Goal: Register for event/course

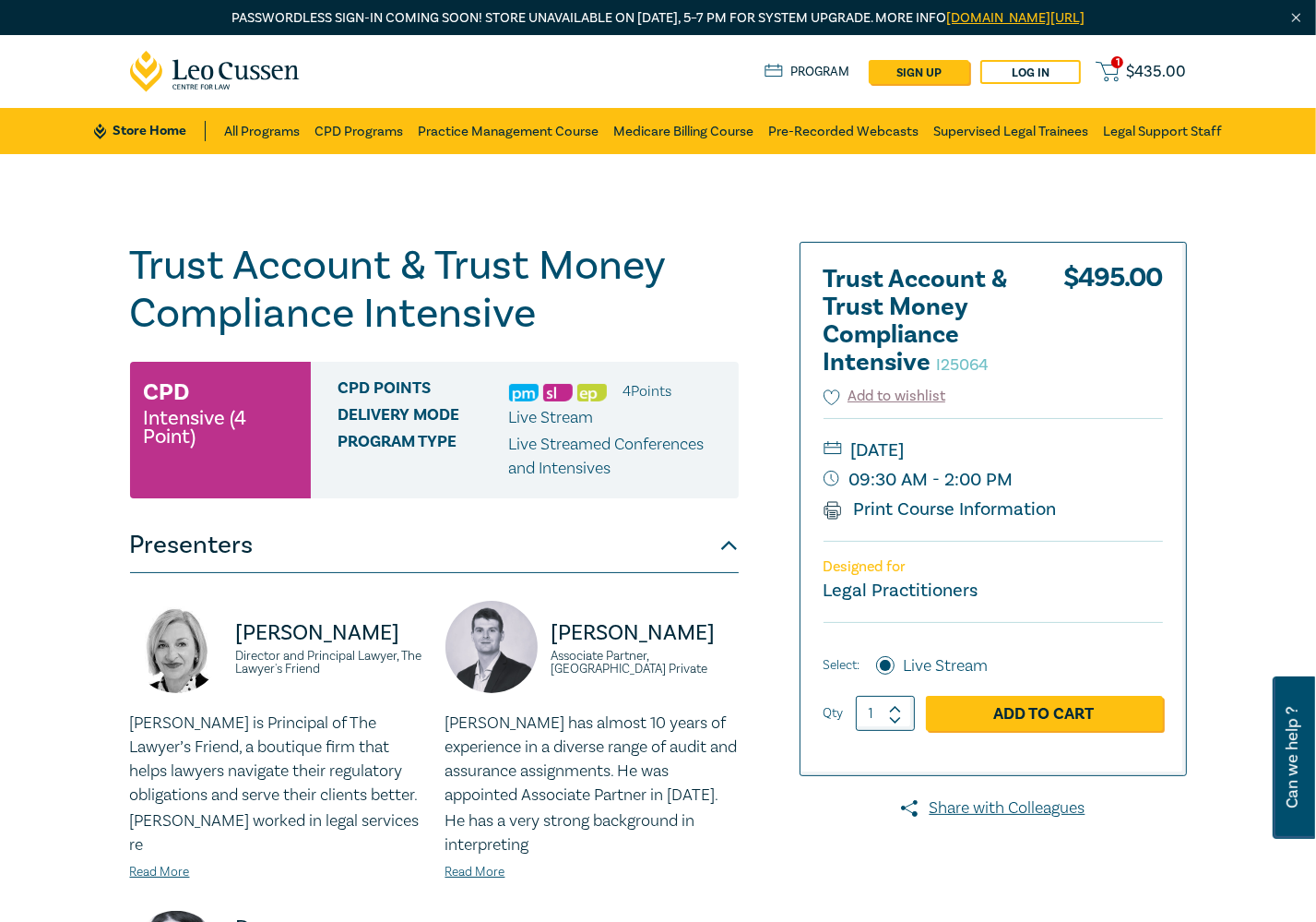
click at [67, 411] on div "Trust Account & Trust Money Compliance Intensive I25064 CPD Intensive (4 Point)…" at bounding box center [658, 714] width 1316 height 1121
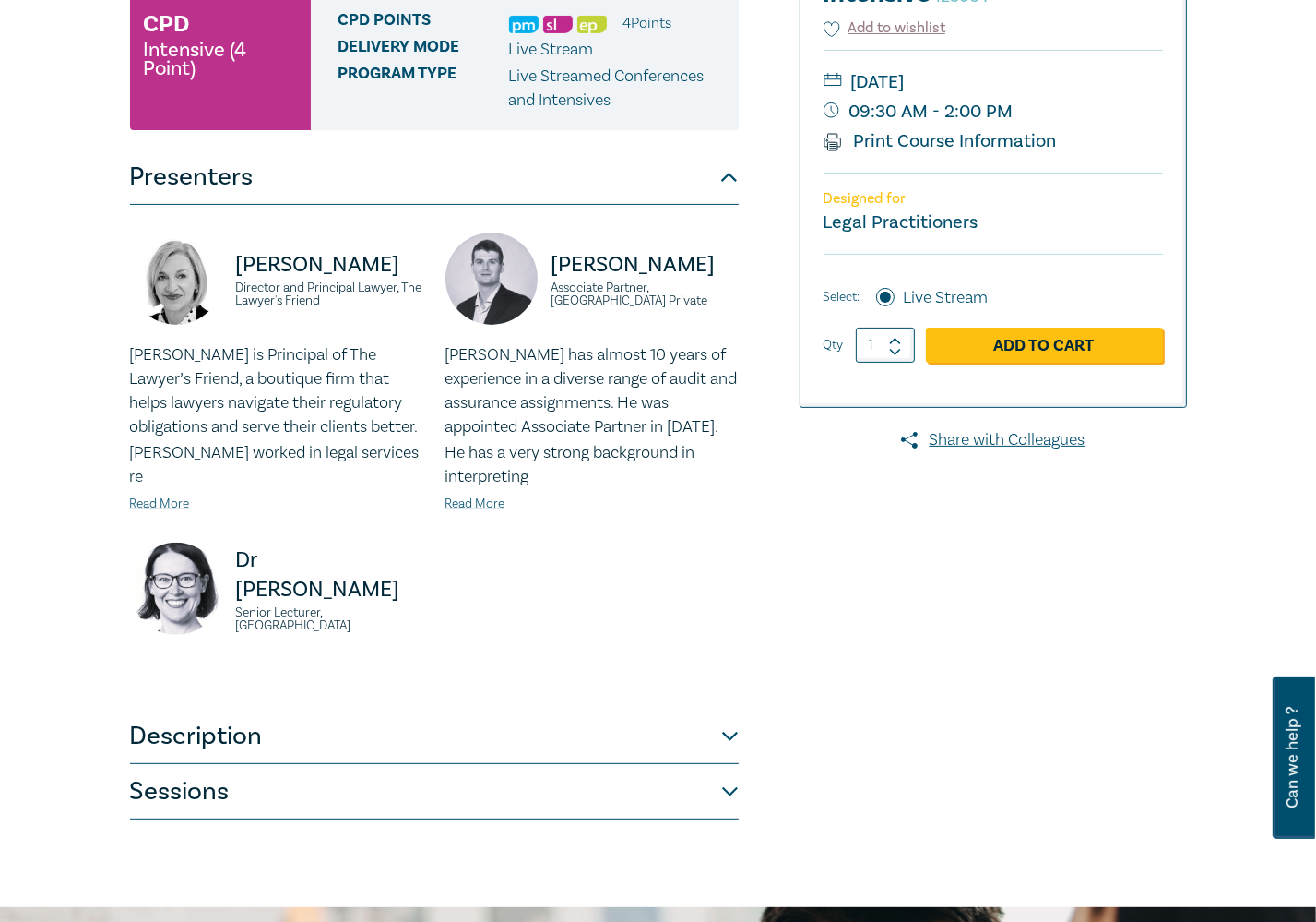
scroll to position [369, 0]
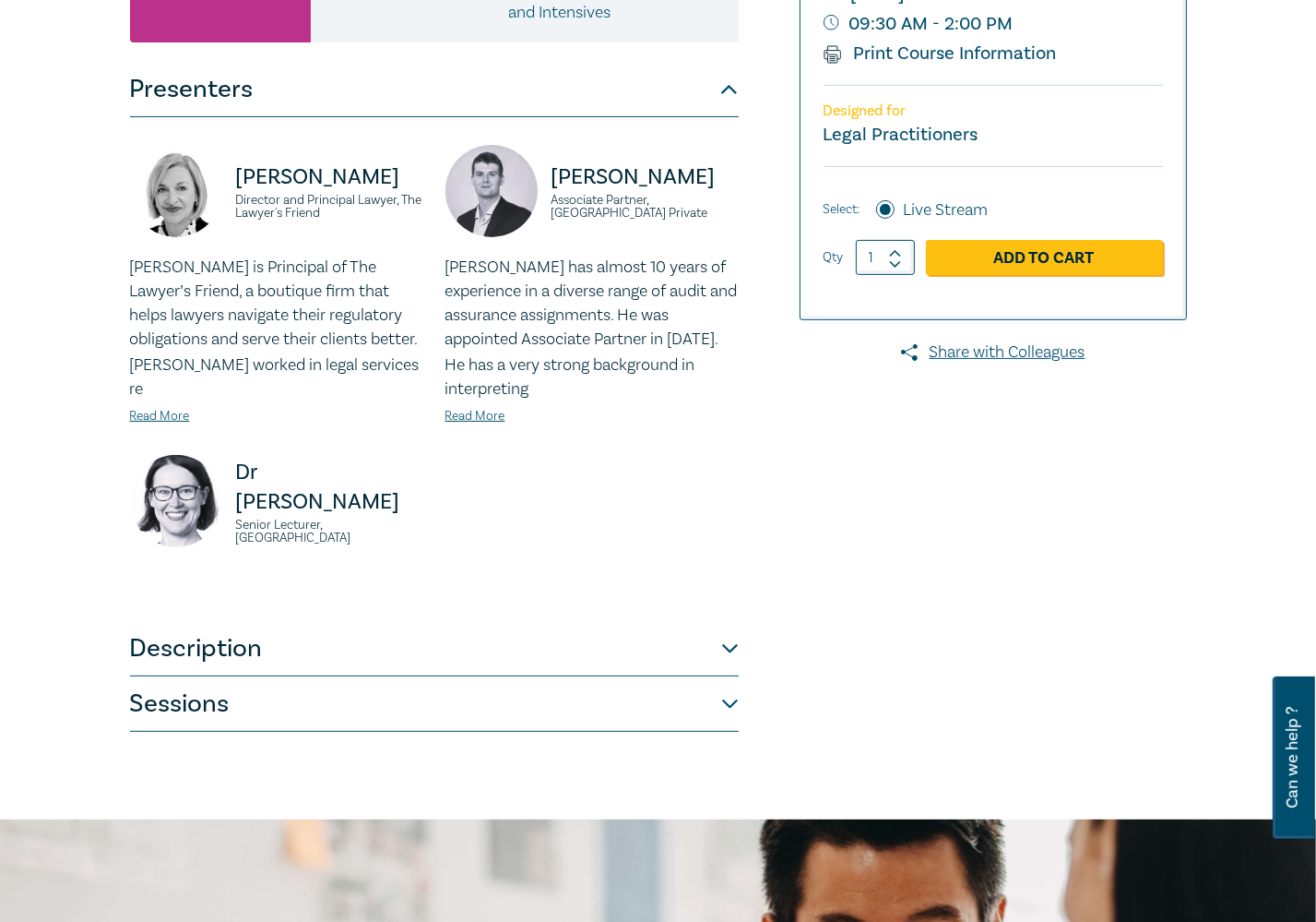
scroll to position [457, 0]
click at [377, 707] on button "Sessions" at bounding box center [434, 703] width 609 height 55
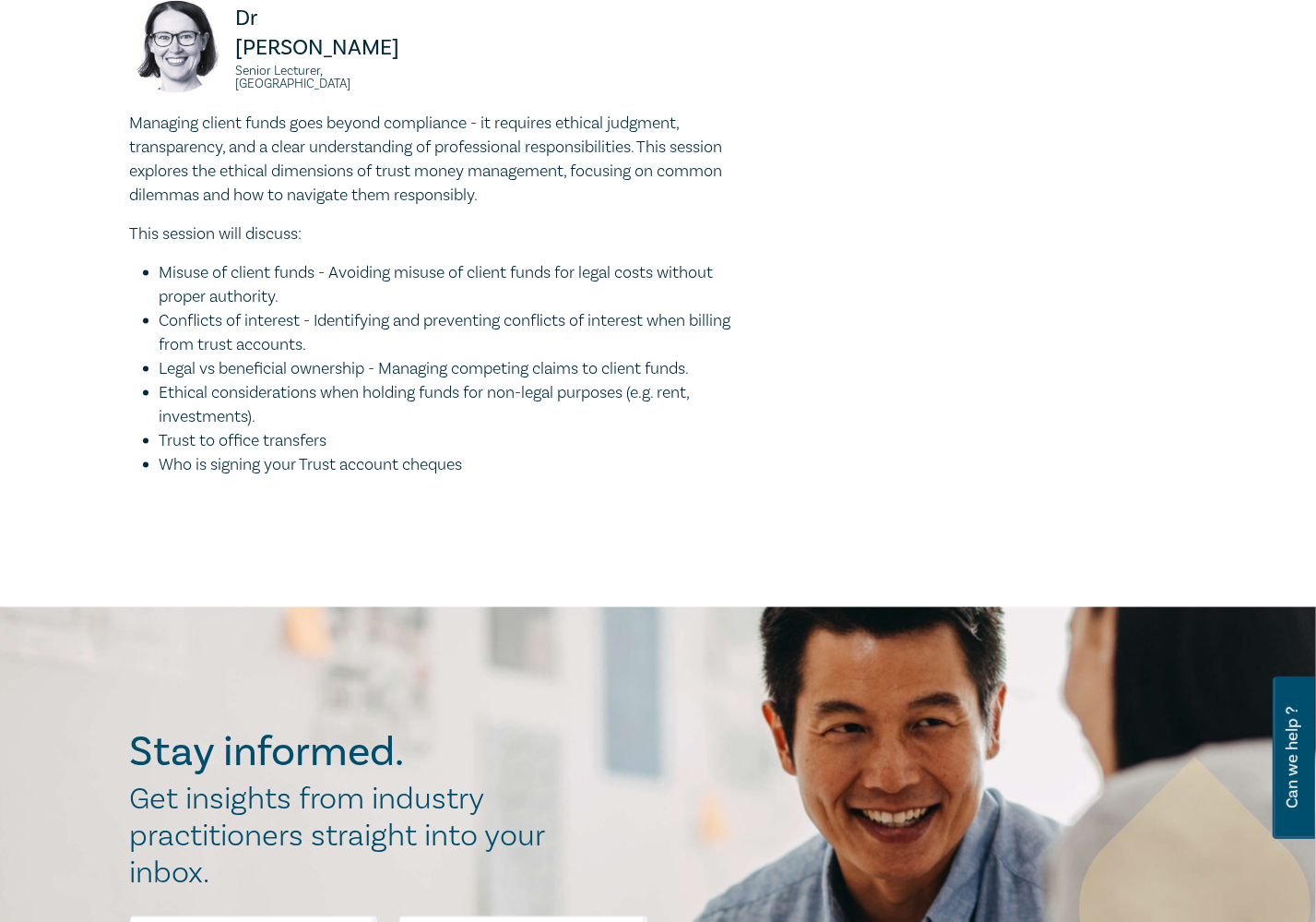
scroll to position [2302, 0]
